Goal: Task Accomplishment & Management: Use online tool/utility

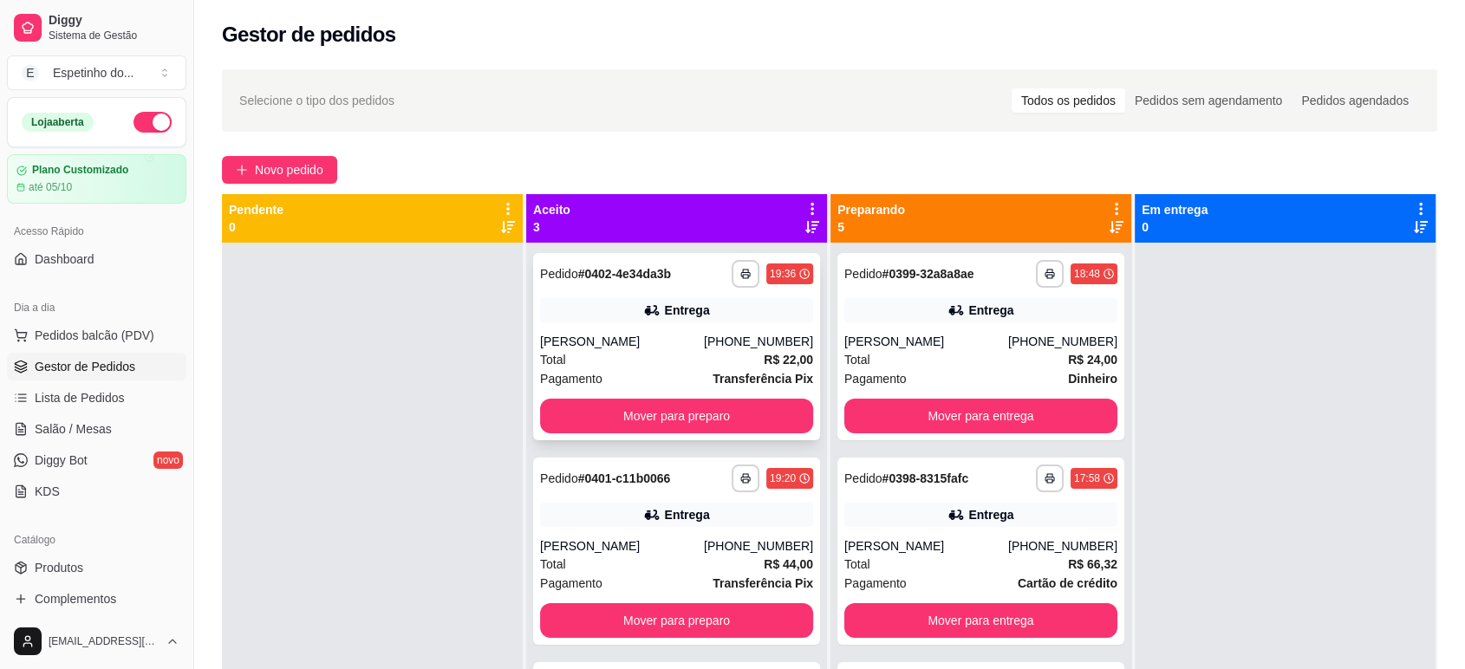
click at [675, 355] on div "Total R$ 22,00" at bounding box center [676, 359] width 273 height 19
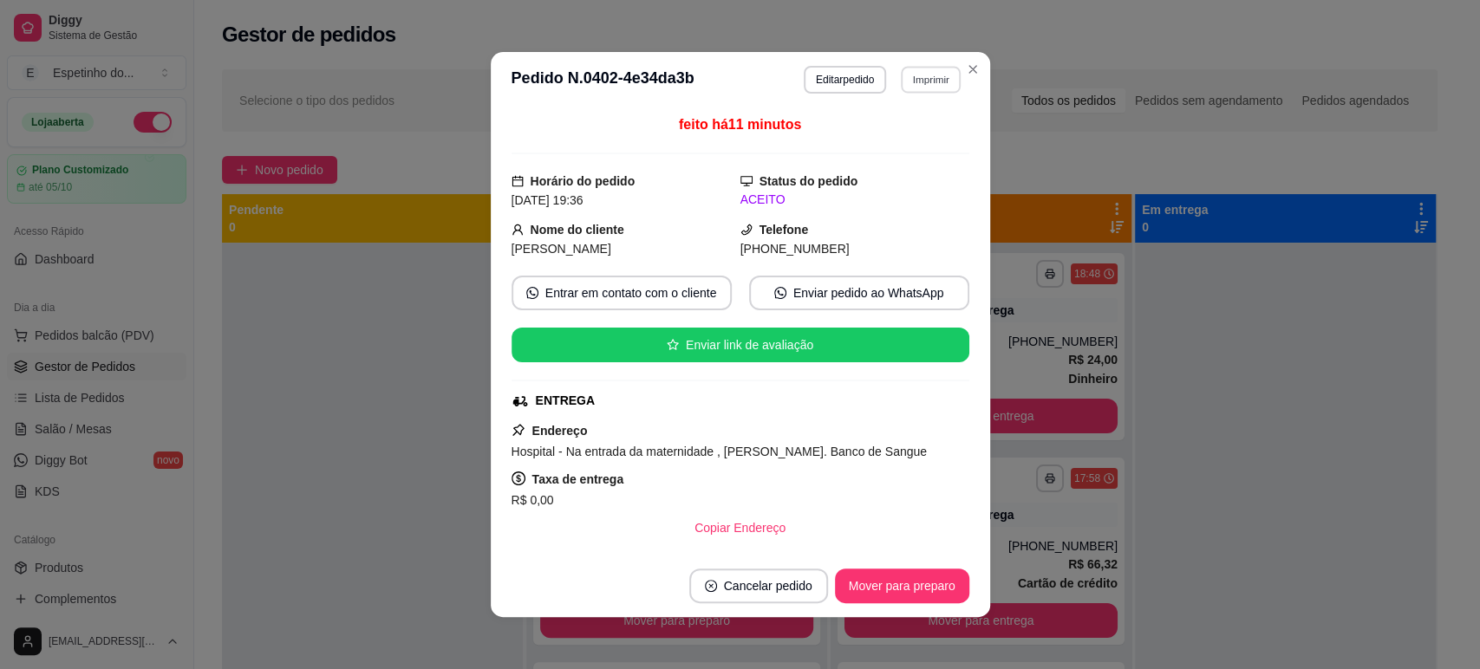
click at [937, 88] on button "Imprimir" at bounding box center [931, 79] width 60 height 27
click at [925, 140] on button "IMPRESSORA" at bounding box center [894, 141] width 126 height 28
click at [964, 57] on section "**********" at bounding box center [740, 334] width 499 height 565
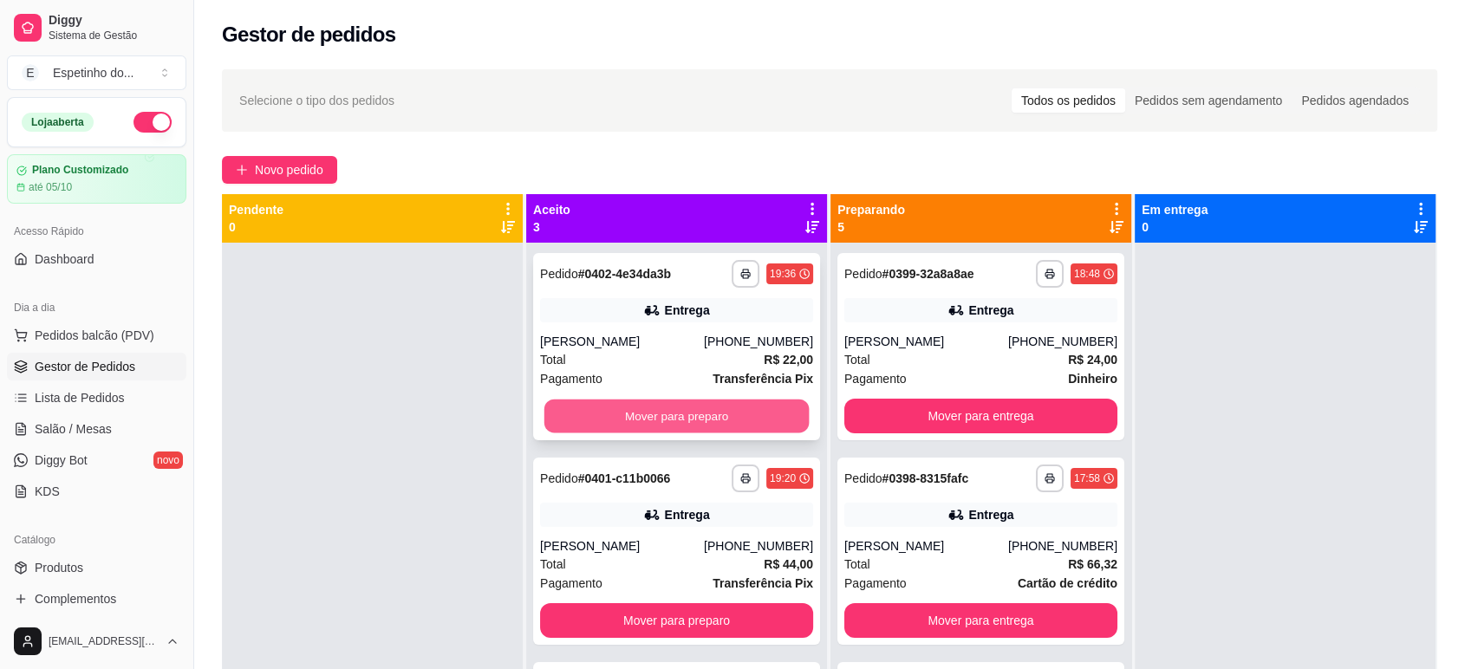
click at [670, 412] on button "Mover para preparo" at bounding box center [676, 417] width 265 height 34
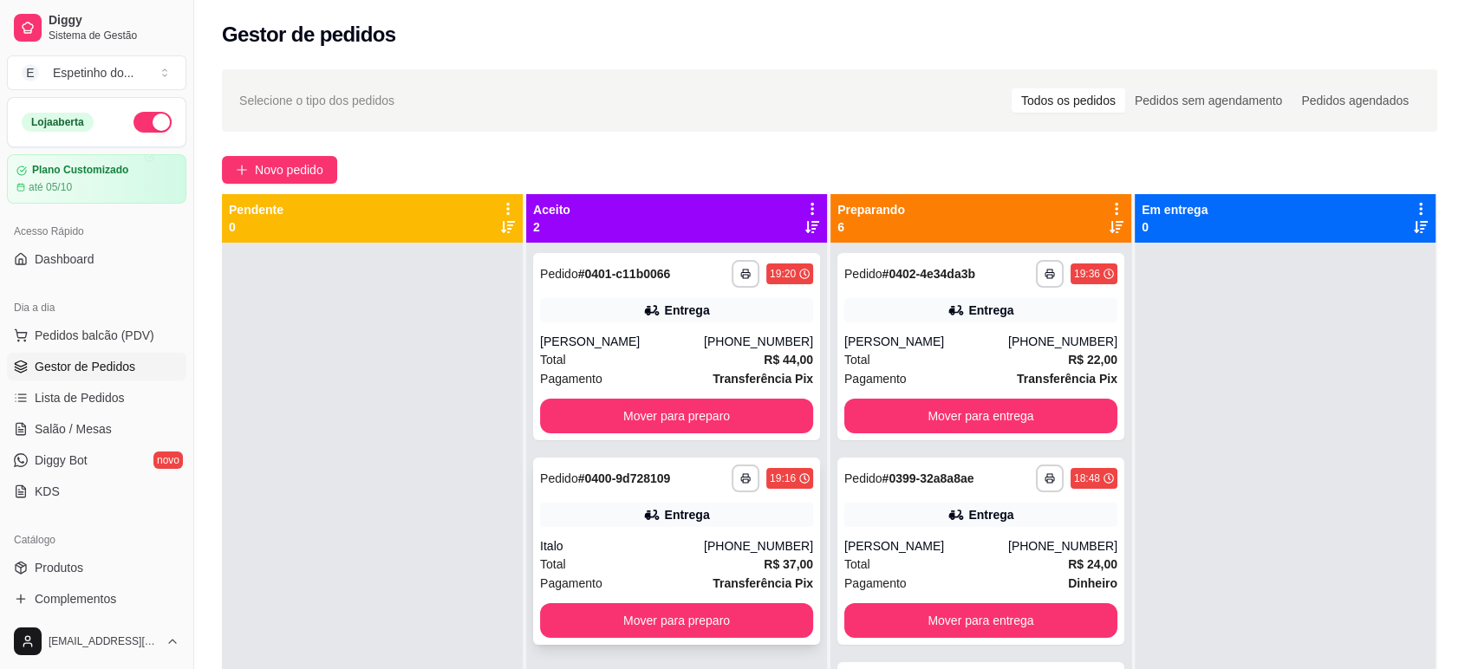
click at [620, 546] on div "Italo" at bounding box center [622, 546] width 164 height 17
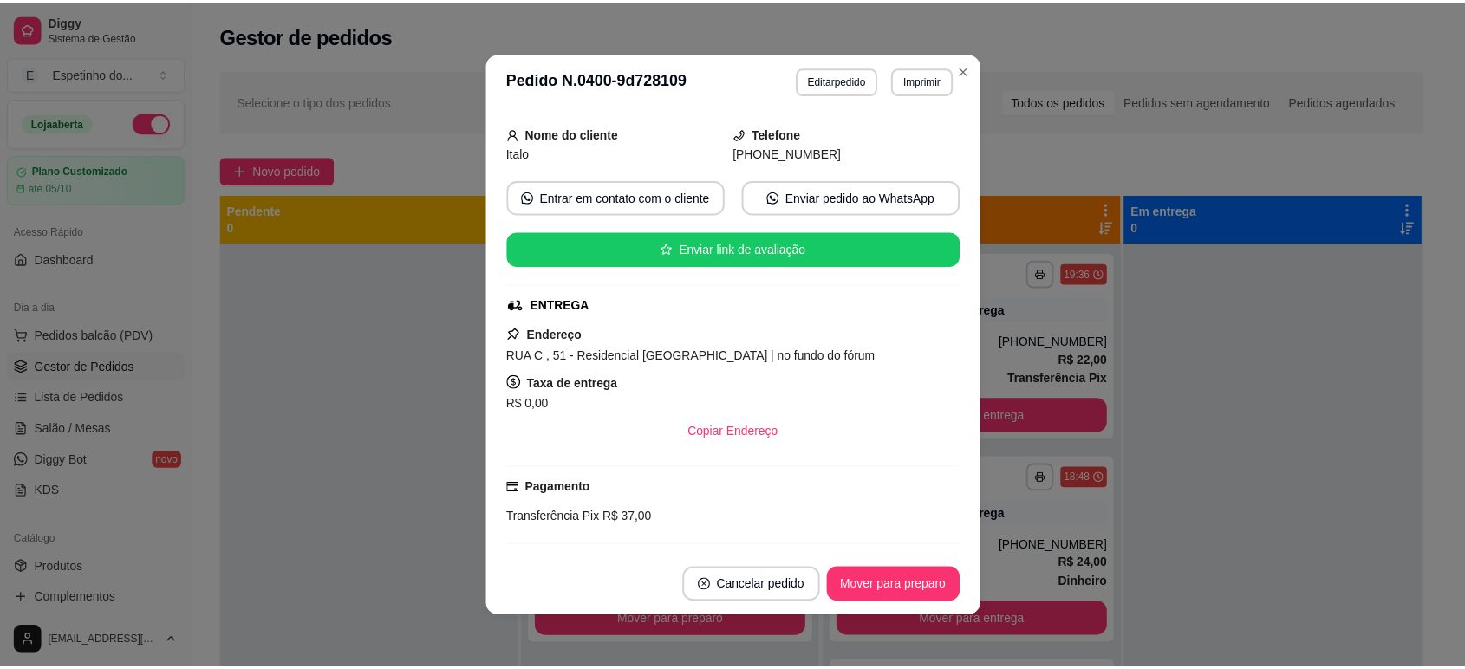
scroll to position [192, 0]
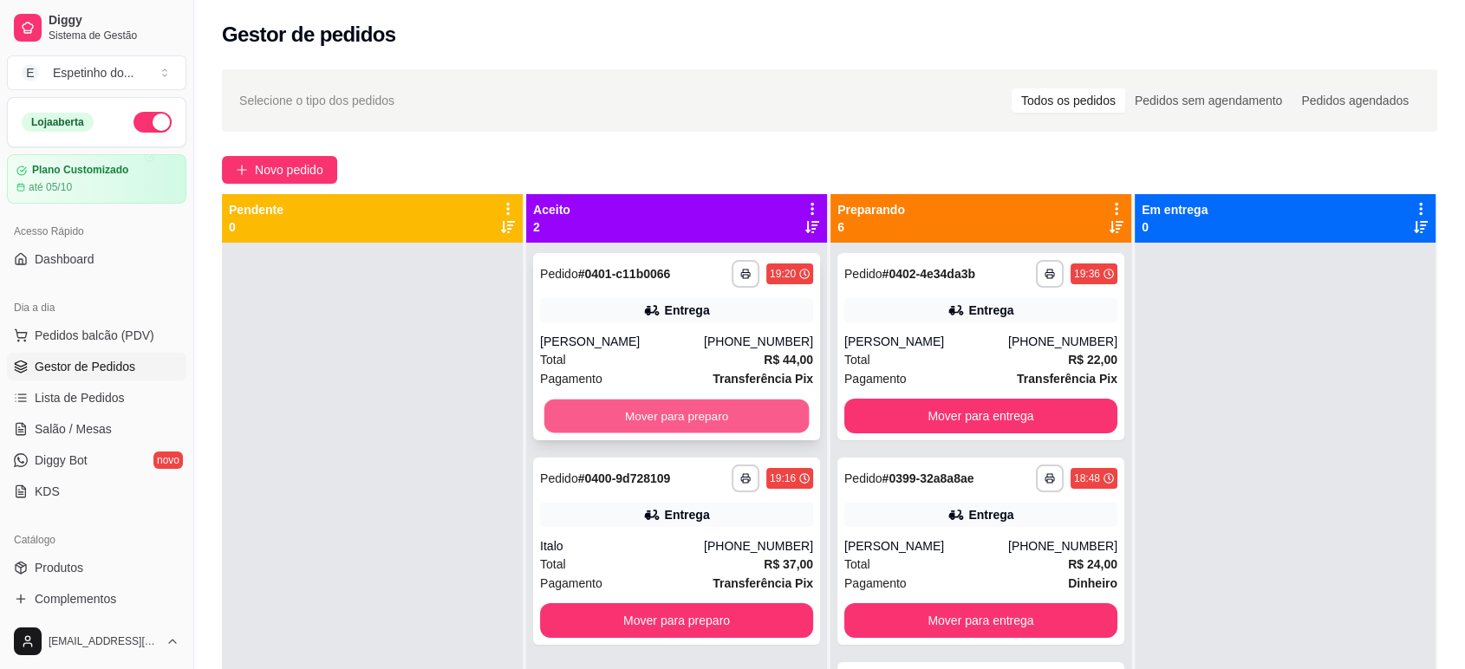
click at [743, 409] on button "Mover para preparo" at bounding box center [676, 417] width 265 height 34
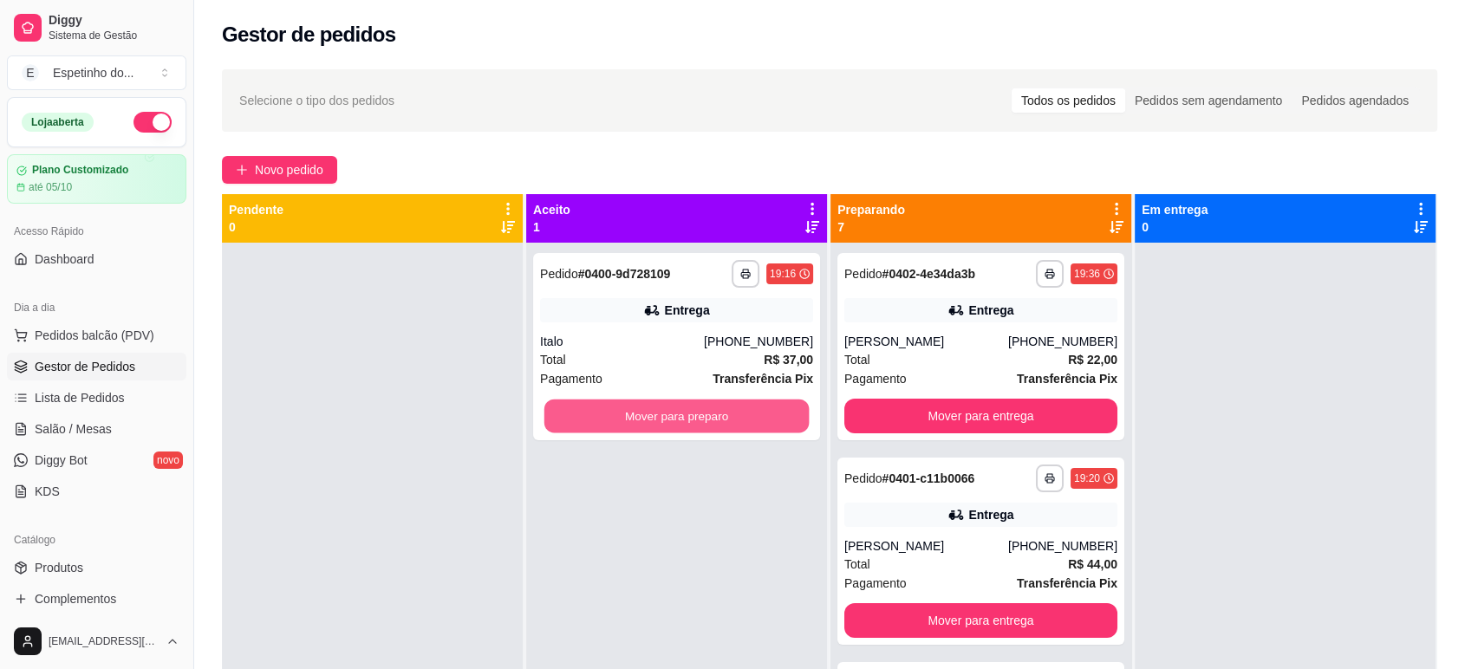
click at [743, 409] on button "Mover para preparo" at bounding box center [676, 417] width 265 height 34
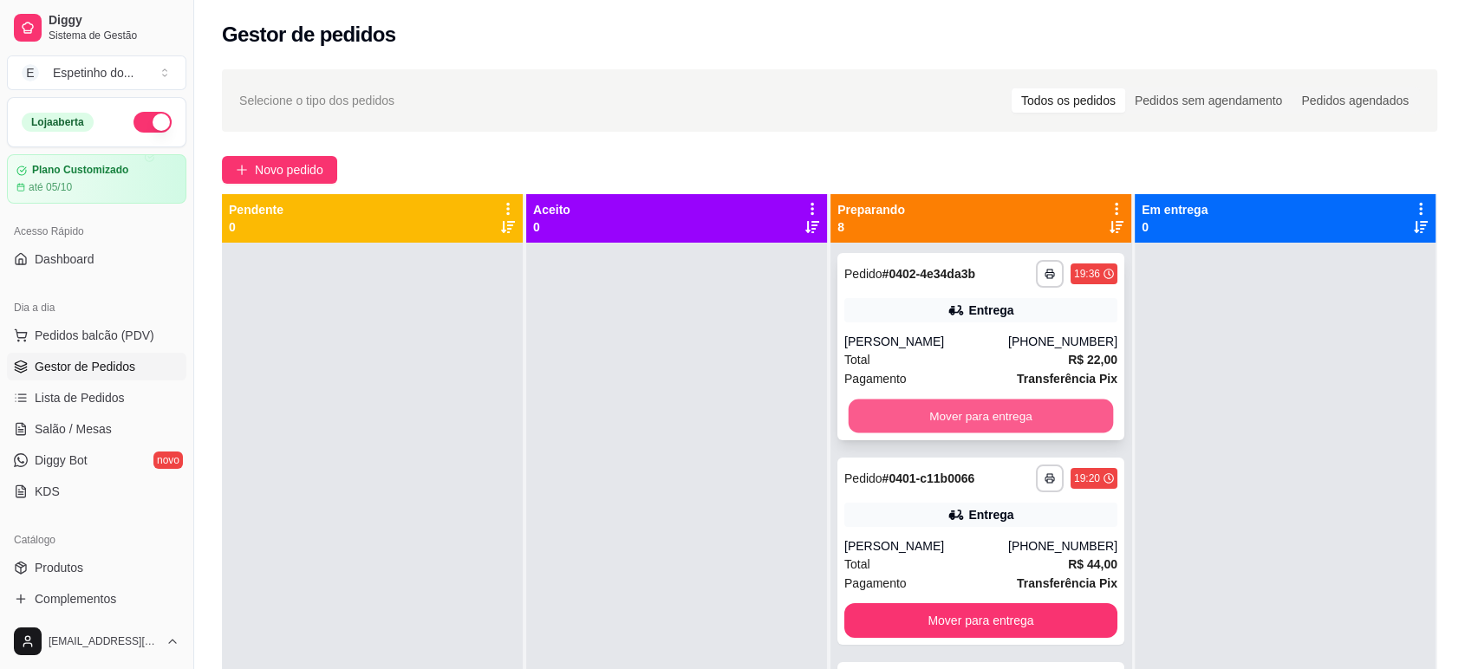
click at [973, 427] on button "Mover para entrega" at bounding box center [981, 417] width 265 height 34
click at [973, 427] on div "Mover para entrega" at bounding box center [980, 416] width 273 height 35
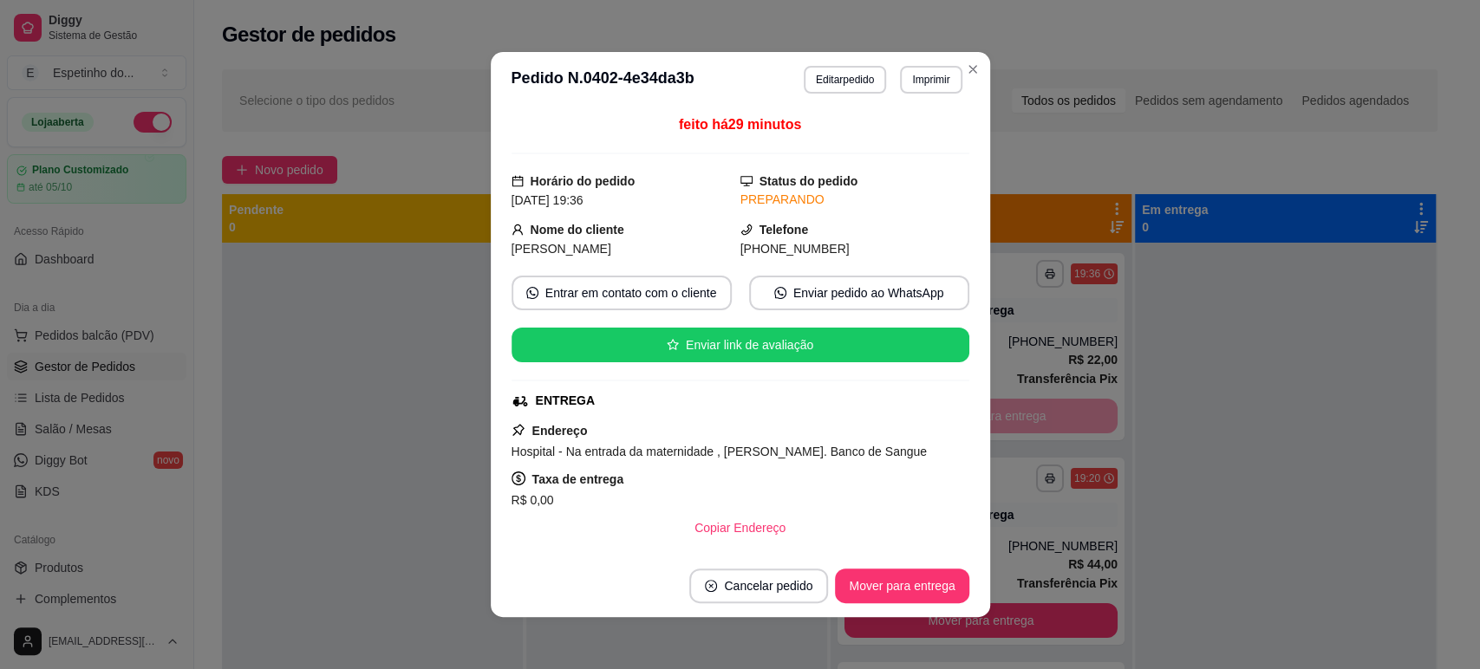
click at [952, 55] on header "**********" at bounding box center [740, 79] width 499 height 55
